Goal: Transaction & Acquisition: Purchase product/service

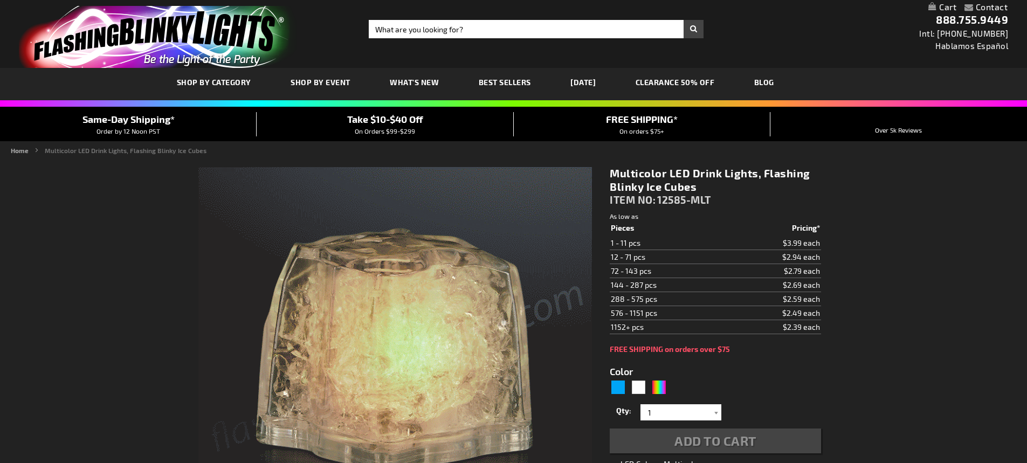
type input "5659"
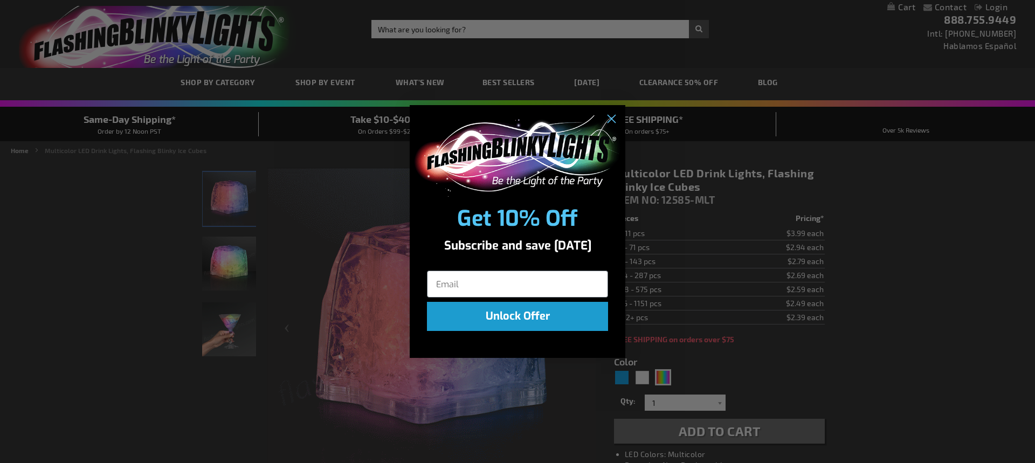
click at [404, 32] on div "Close dialog Get 10% Off Subscribe and save today Unlock Offer Submit" at bounding box center [517, 231] width 1035 height 463
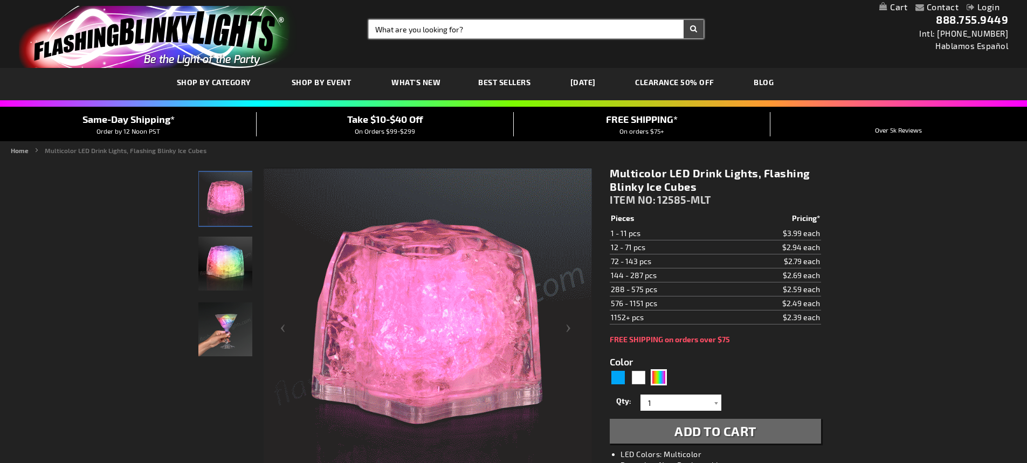
click at [409, 30] on input "Search" at bounding box center [536, 29] width 335 height 18
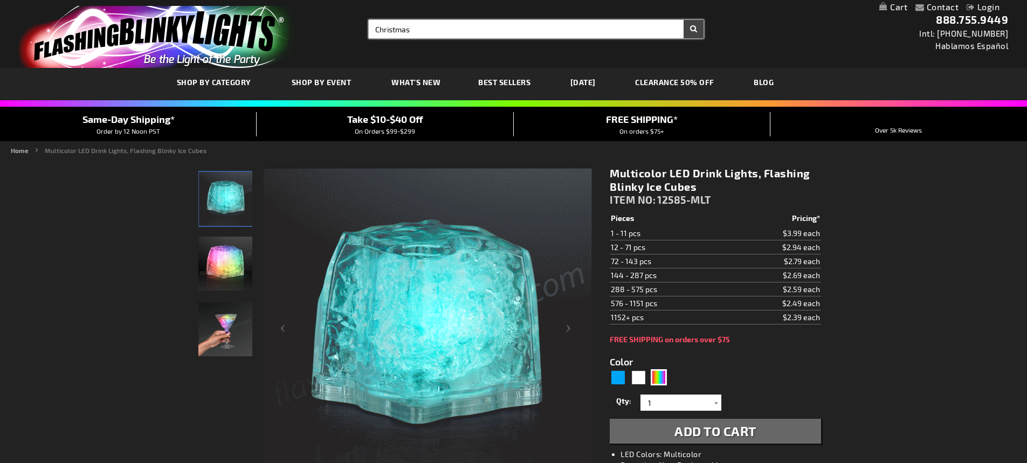
type input "Christmas"
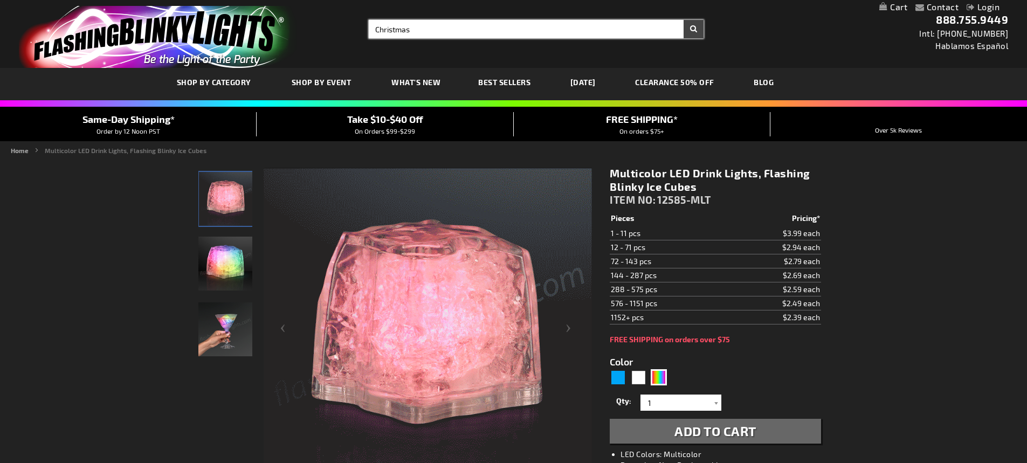
click at [684, 20] on button "Search" at bounding box center [694, 29] width 20 height 18
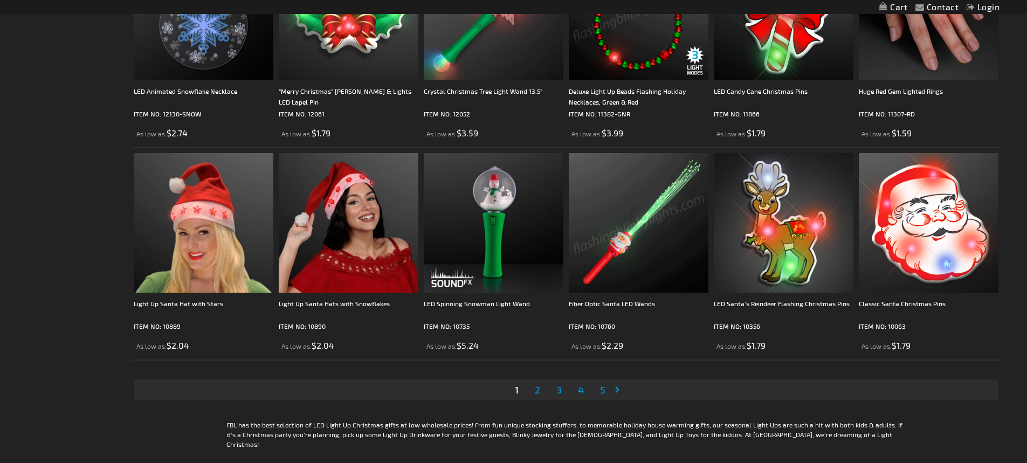
scroll to position [2212, 0]
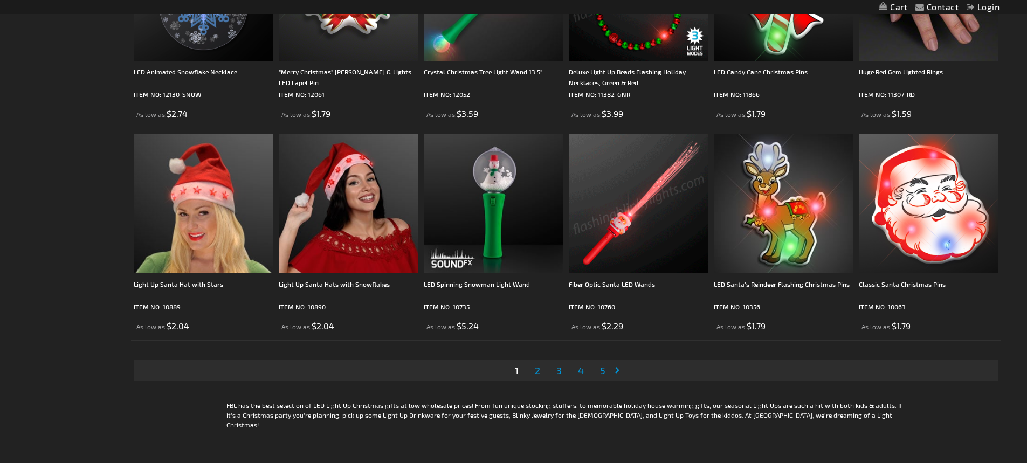
click at [541, 373] on link "Page 2" at bounding box center [538, 370] width 10 height 16
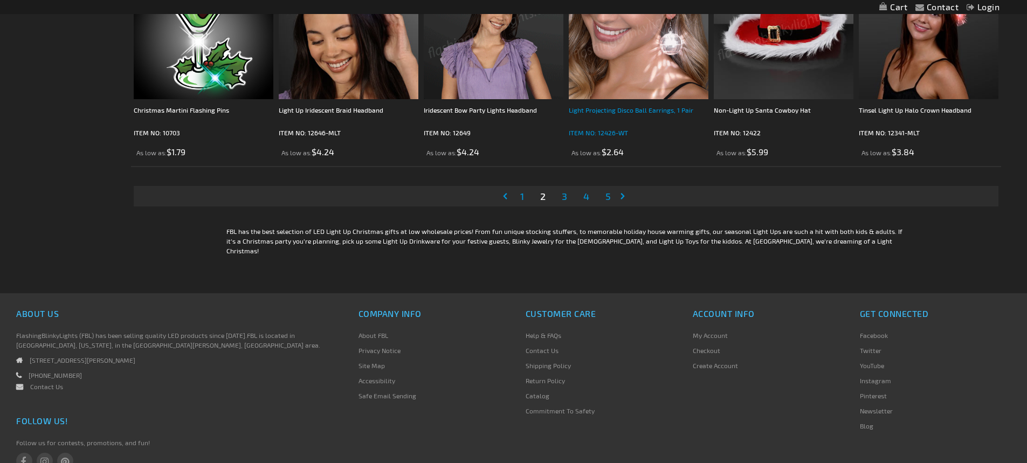
scroll to position [2210, 0]
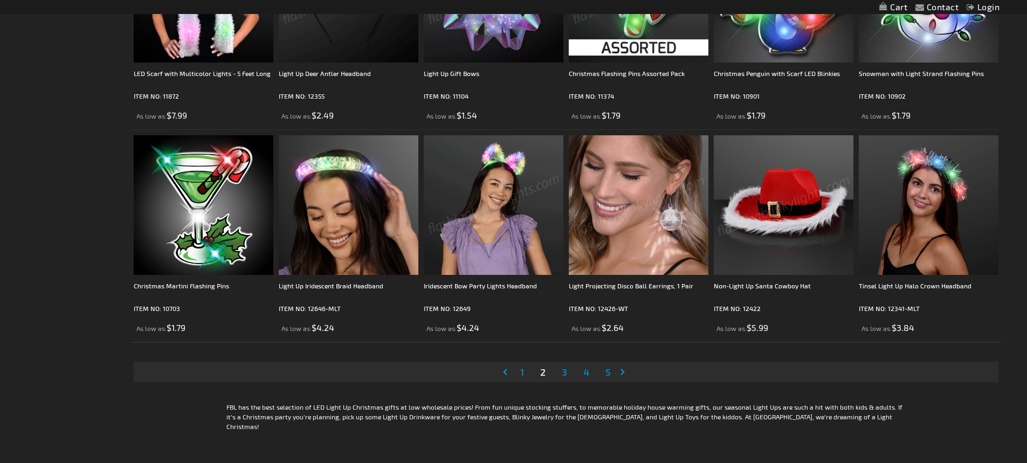
click at [563, 376] on span "3" at bounding box center [564, 372] width 5 height 12
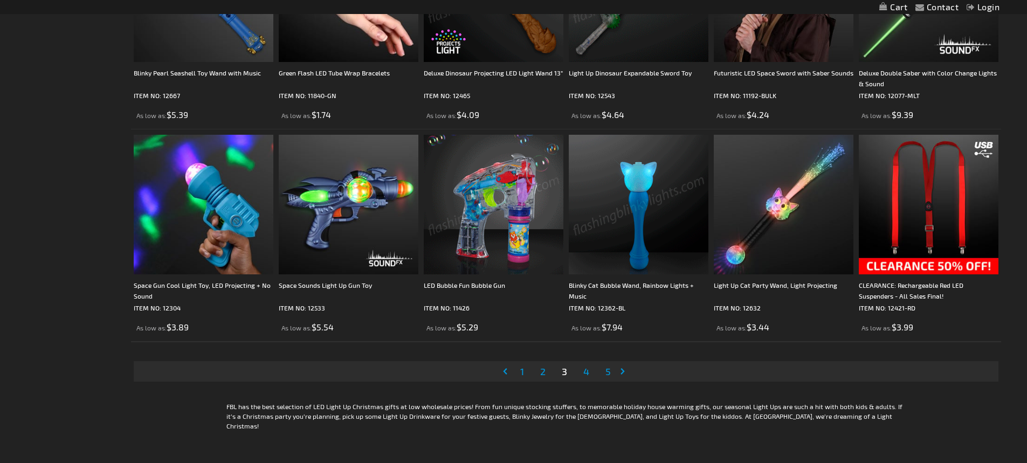
scroll to position [2210, 0]
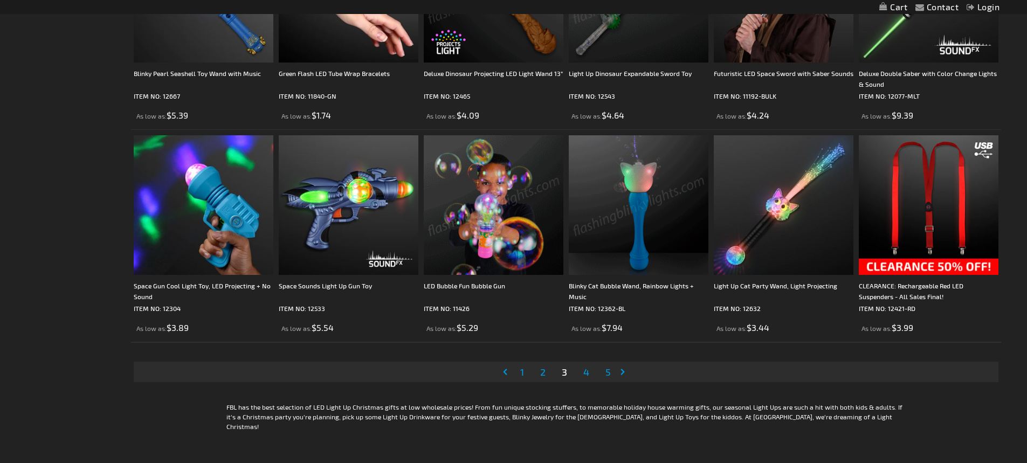
click at [585, 374] on span "4" at bounding box center [586, 372] width 6 height 12
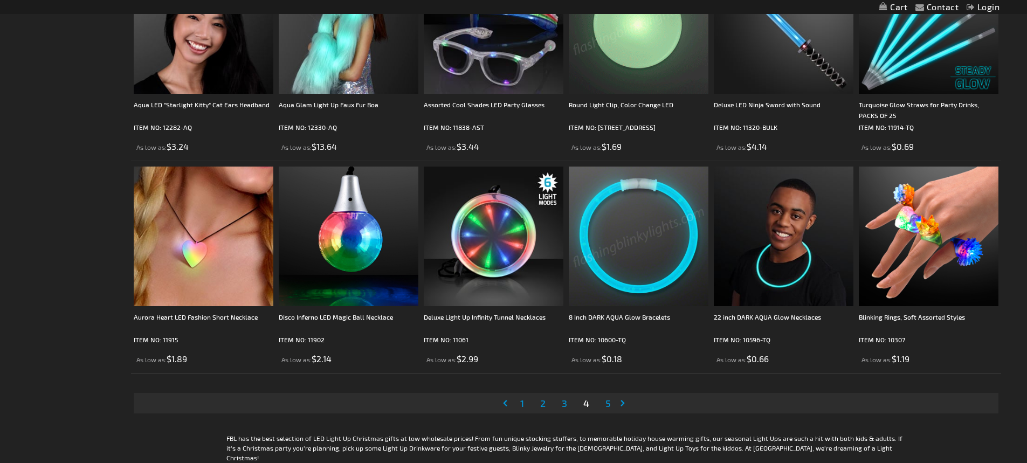
scroll to position [2318, 0]
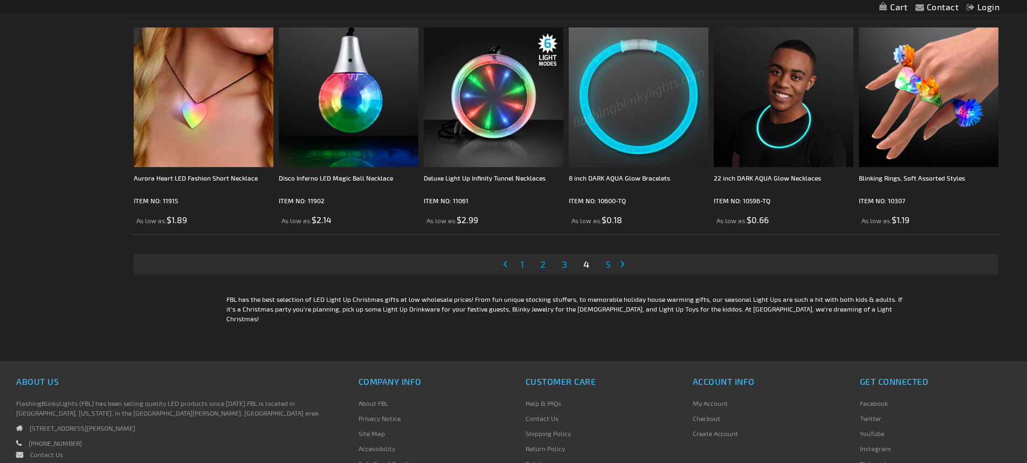
click at [563, 263] on span "3" at bounding box center [564, 264] width 5 height 12
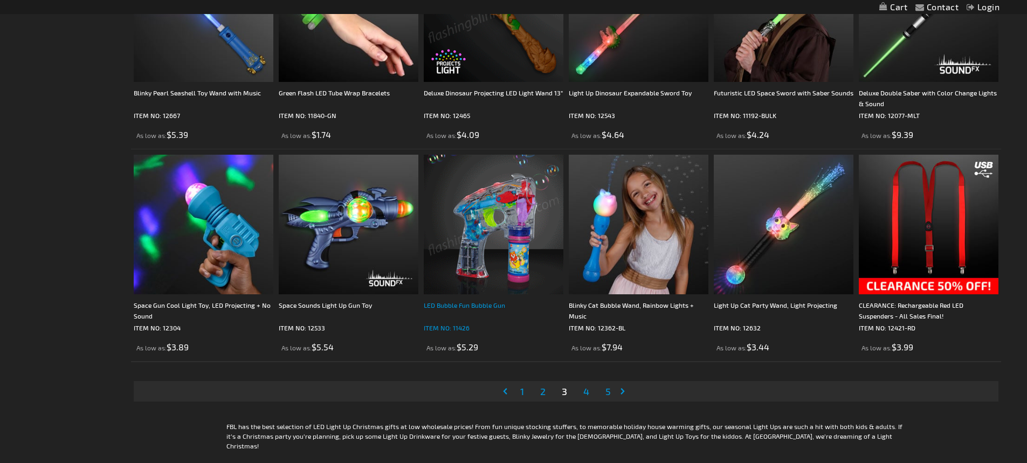
scroll to position [2210, 0]
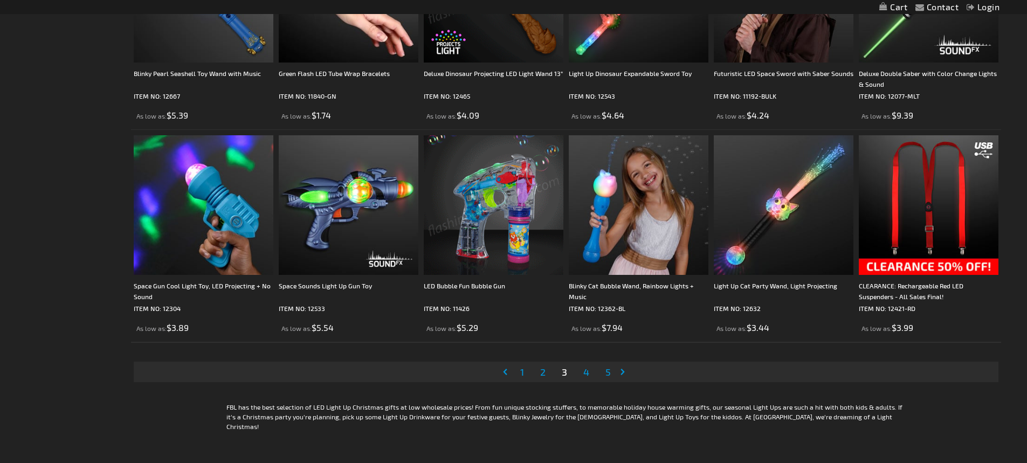
click at [543, 372] on span "2" at bounding box center [542, 372] width 5 height 12
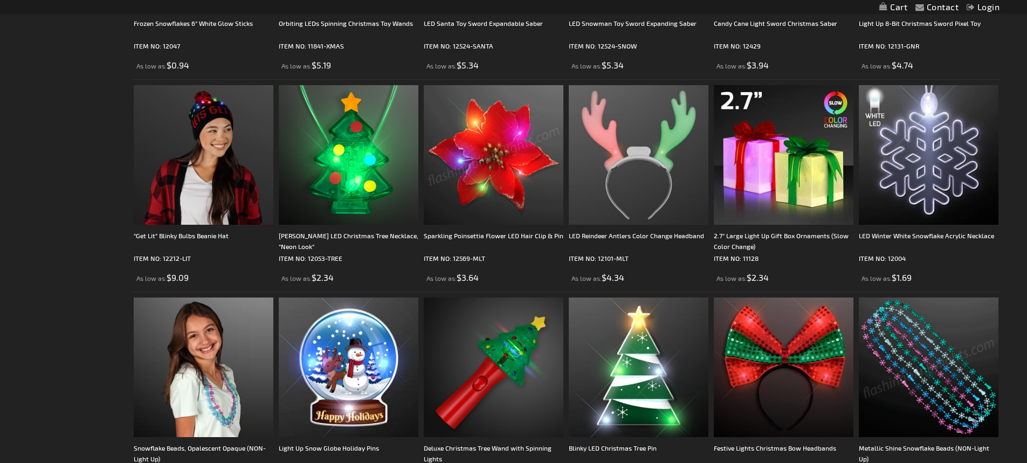
scroll to position [1186, 0]
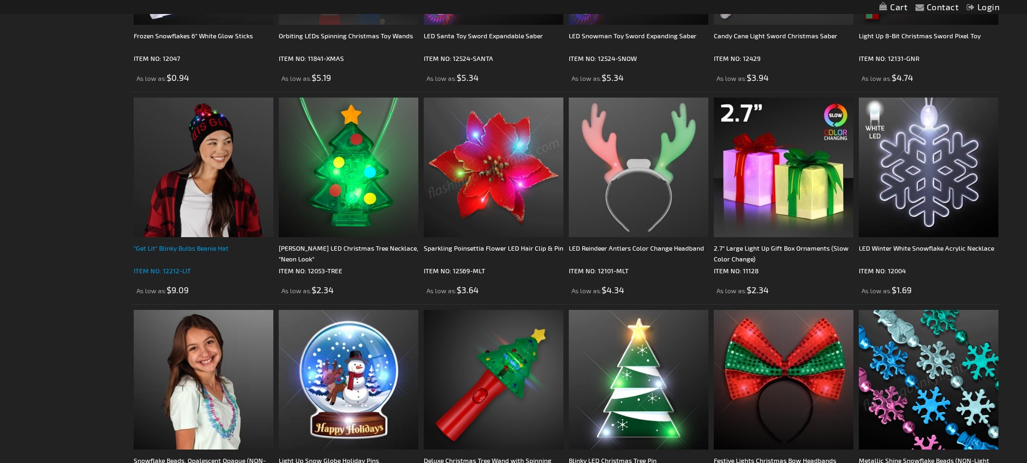
click at [201, 250] on div ""Get Lit" Blinky Bulbs Beanie Hat" at bounding box center [204, 254] width 140 height 22
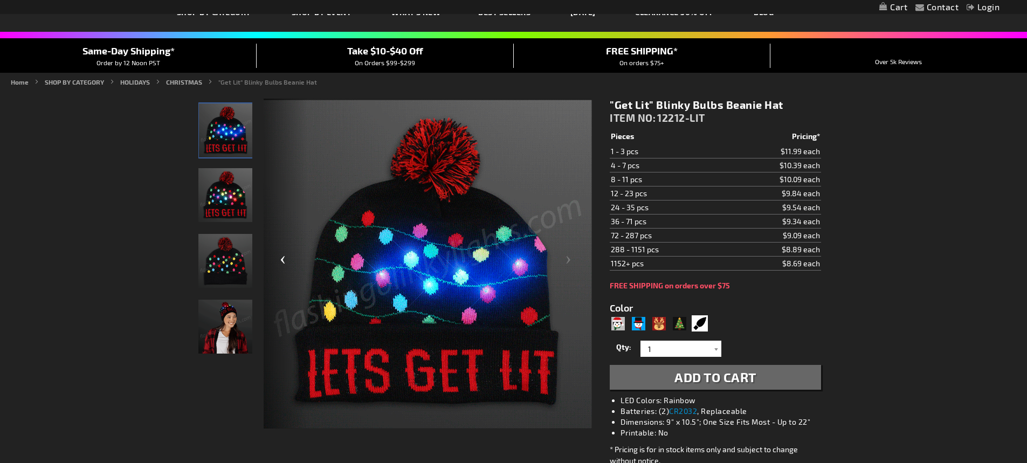
scroll to position [56, 0]
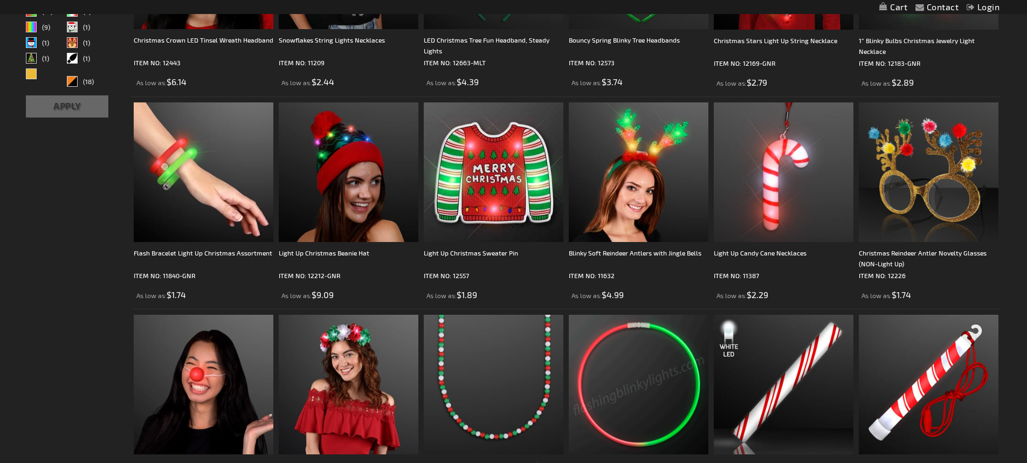
scroll to position [540, 0]
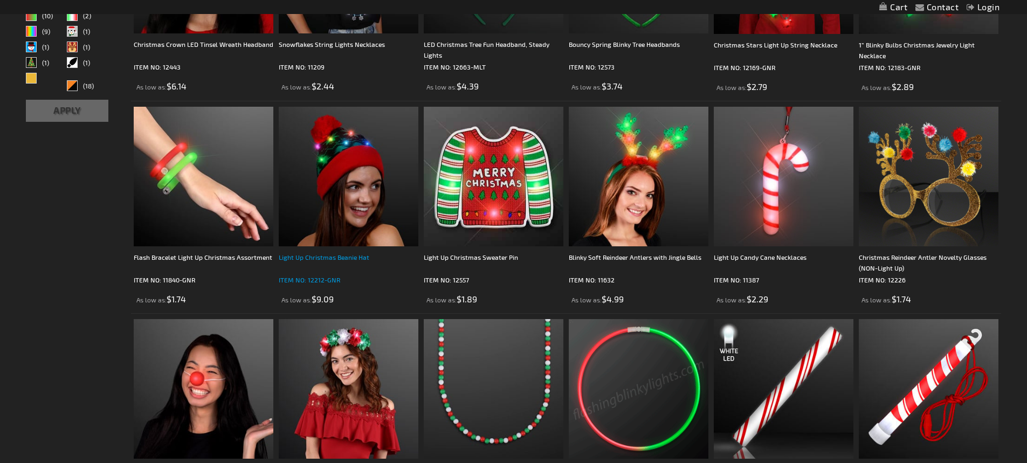
click at [335, 259] on div "Light Up Christmas Beanie Hat" at bounding box center [349, 263] width 140 height 22
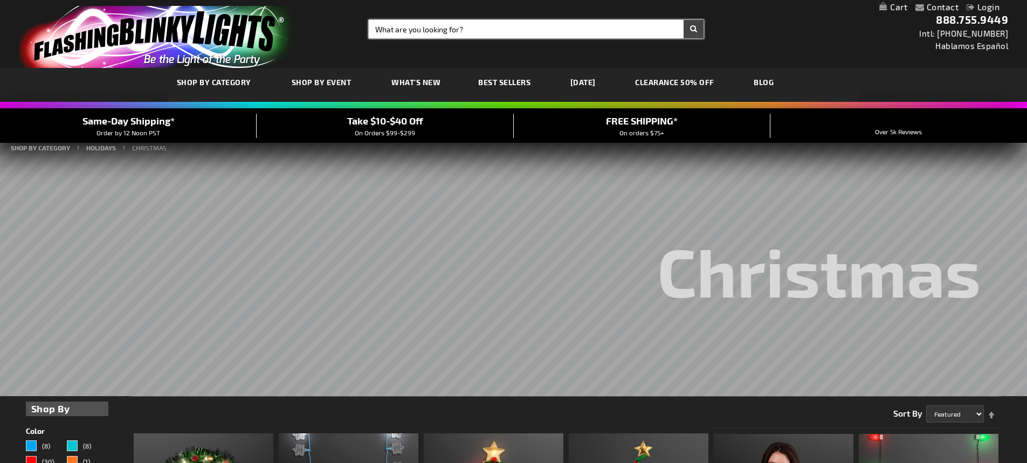
click at [417, 32] on input "Search" at bounding box center [536, 29] width 335 height 18
type input "benie"
click at [684, 20] on button "Search" at bounding box center [694, 29] width 20 height 18
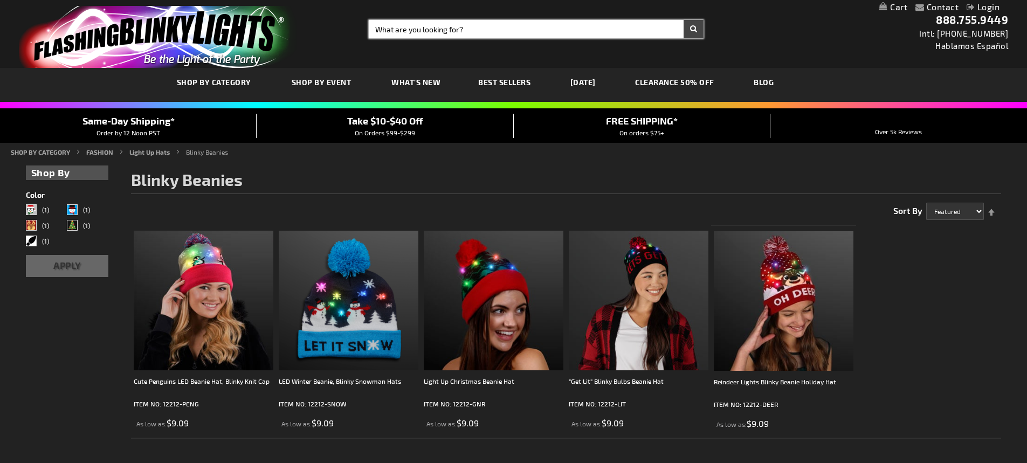
click at [417, 31] on input "Search" at bounding box center [536, 29] width 335 height 18
type input "beanie"
click at [684, 20] on button "Search" at bounding box center [694, 29] width 20 height 18
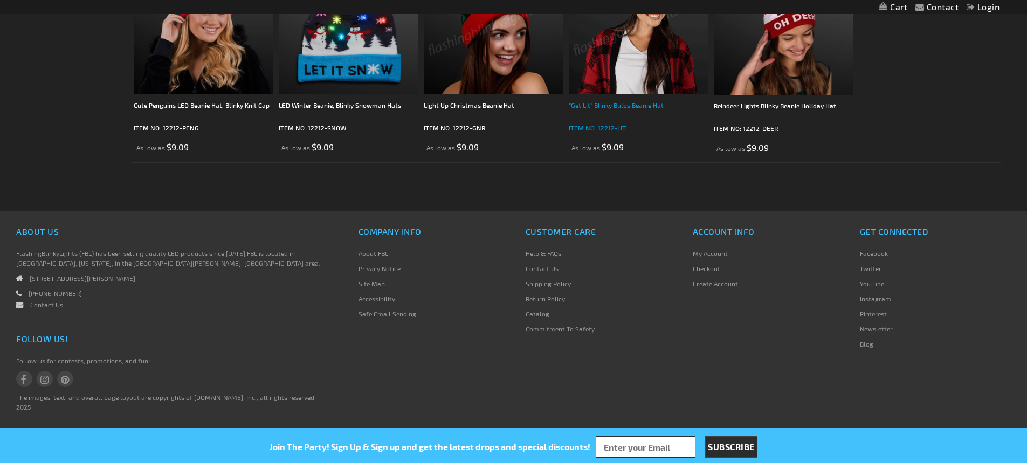
scroll to position [114, 0]
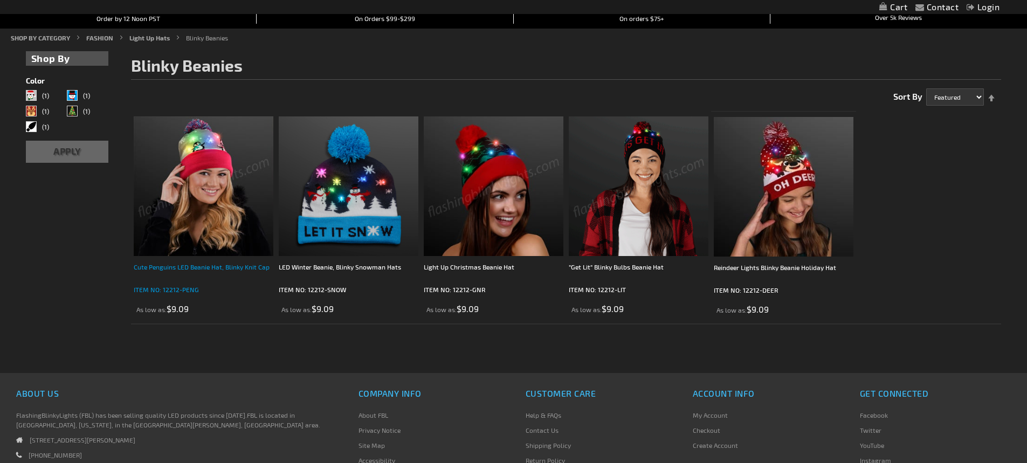
click at [220, 267] on div "Cute Penguins LED Beanie Hat, Blinky Knit Cap" at bounding box center [204, 272] width 140 height 22
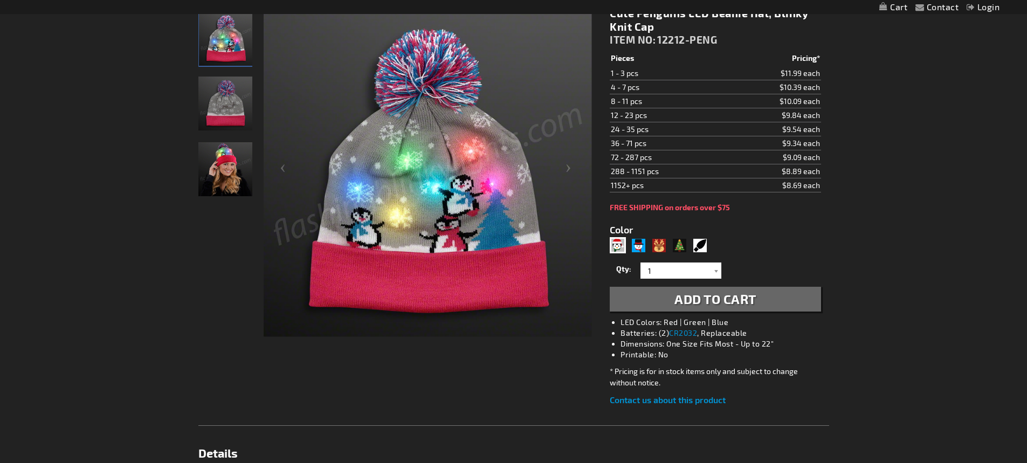
scroll to position [54, 0]
